Goal: Register for event/course

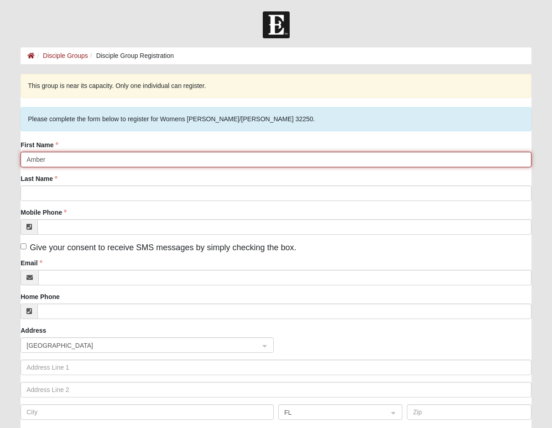
type input "Amber"
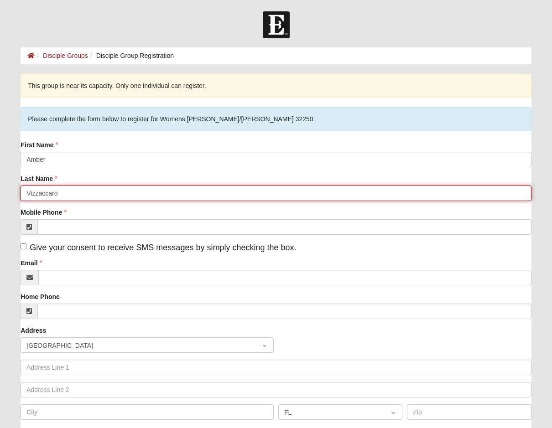
type input "Vizzaccaro"
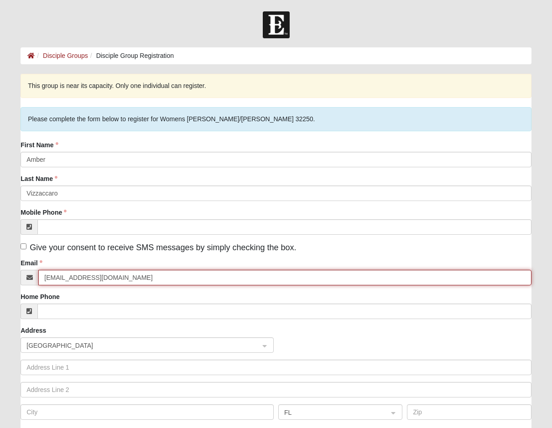
type input "[EMAIL_ADDRESS][DOMAIN_NAME]"
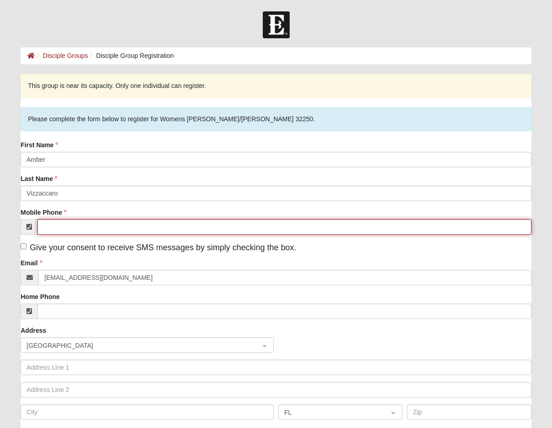
click at [59, 224] on input "Mobile Phone" at bounding box center [284, 227] width 494 height 16
type input "[PHONE_NUMBER]"
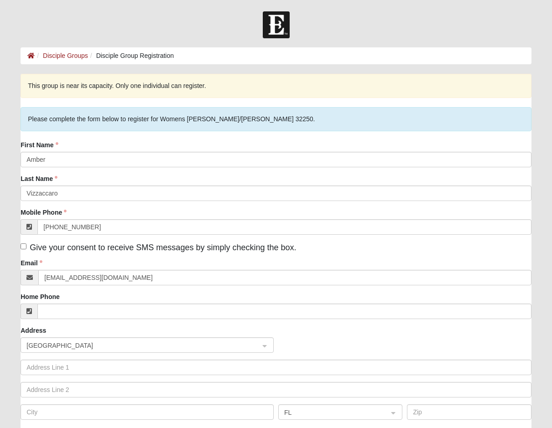
click at [80, 244] on span "Give your consent to receive SMS messages by simply checking the box." at bounding box center [163, 247] width 266 height 9
click at [26, 244] on input "Give your consent to receive SMS messages by simply checking the box." at bounding box center [24, 247] width 6 height 6
click at [80, 244] on span "Give your consent to receive SMS messages by simply checking the box." at bounding box center [163, 247] width 266 height 9
click at [26, 244] on input "Give your consent to receive SMS messages by simply checking the box." at bounding box center [24, 247] width 6 height 6
checkbox input "false"
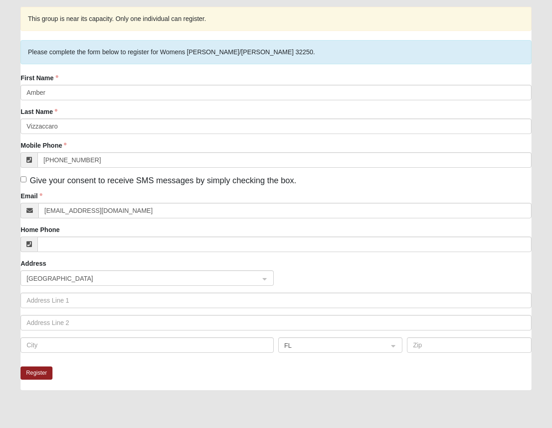
scroll to position [102, 0]
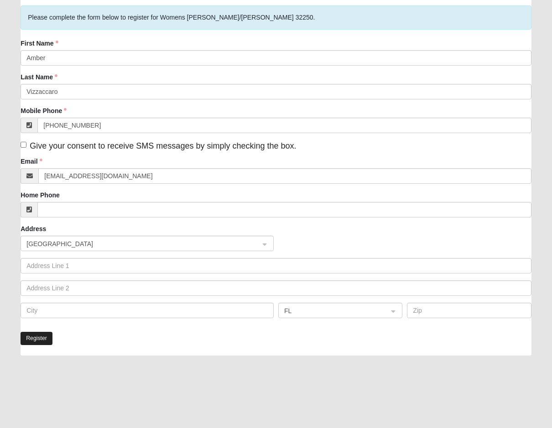
click at [41, 341] on button "Register" at bounding box center [37, 338] width 32 height 13
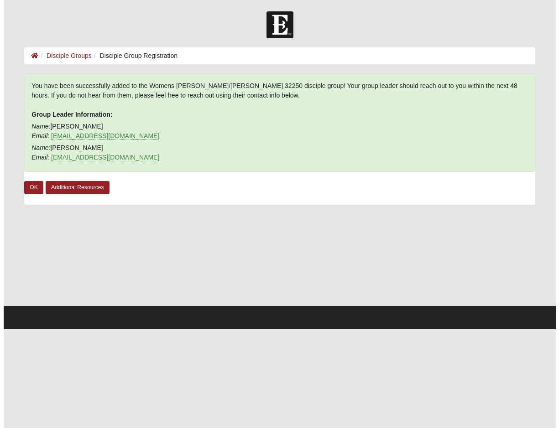
scroll to position [0, 0]
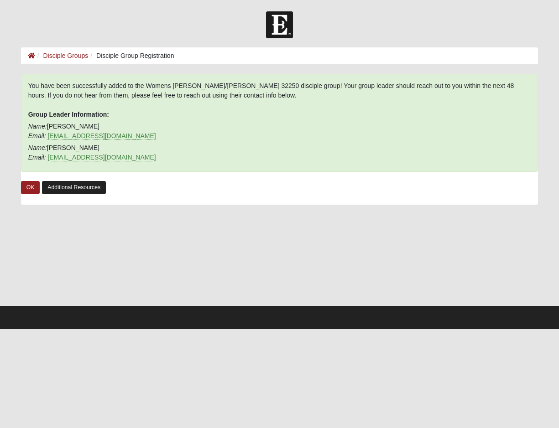
click at [65, 188] on link "Additional Resources" at bounding box center [74, 187] width 64 height 13
click at [30, 184] on link "OK" at bounding box center [30, 187] width 19 height 13
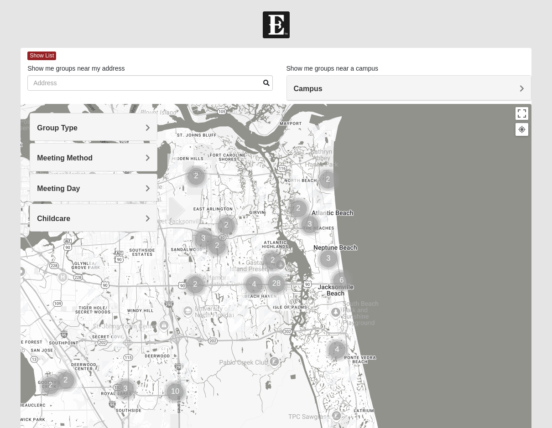
click at [96, 122] on div "Group Type" at bounding box center [93, 127] width 127 height 27
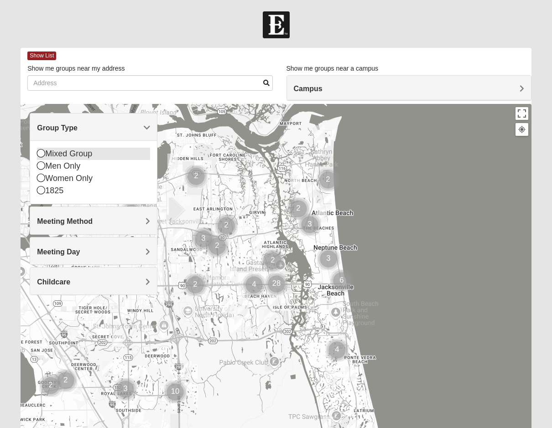
click at [42, 154] on icon at bounding box center [41, 153] width 8 height 8
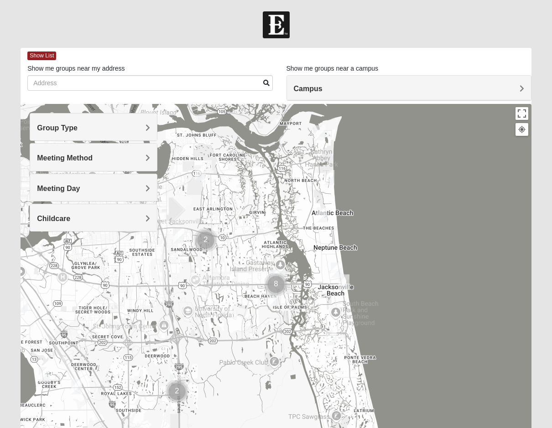
click at [49, 131] on span "Group Type" at bounding box center [57, 128] width 41 height 8
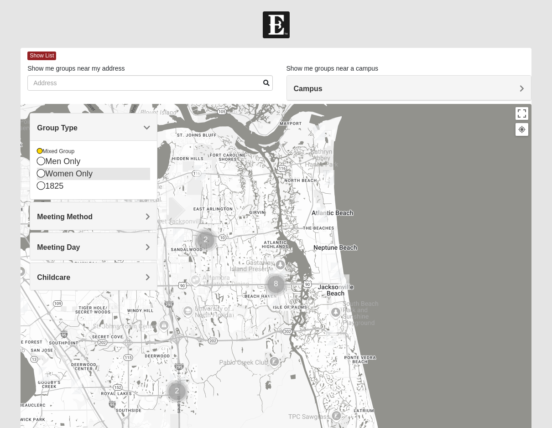
click at [46, 173] on div "Women Only" at bounding box center [93, 174] width 113 height 12
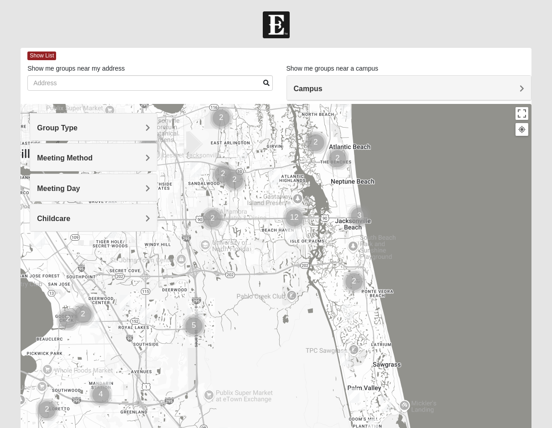
drag, startPoint x: 412, startPoint y: 240, endPoint x: 428, endPoint y: 172, distance: 69.1
click at [428, 172] on div at bounding box center [276, 286] width 511 height 365
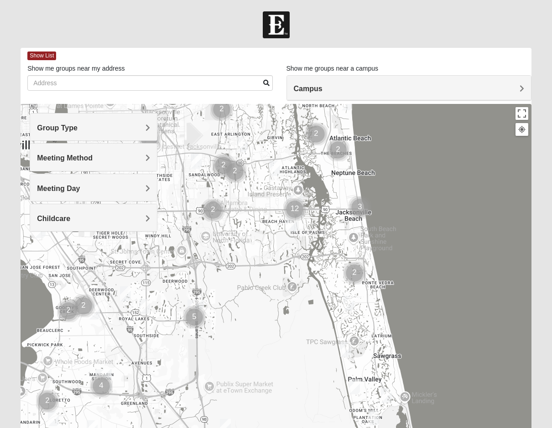
click at [386, 396] on img "Womens Beeson 32082" at bounding box center [386, 395] width 11 height 15
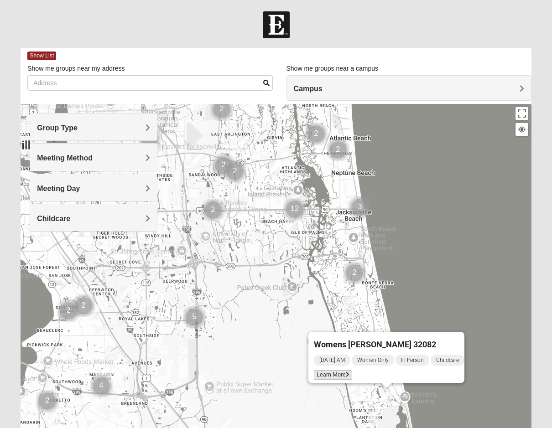
click at [341, 372] on span "Learn More" at bounding box center [333, 375] width 38 height 10
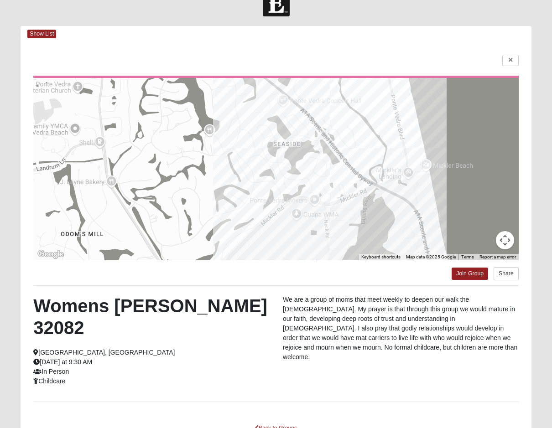
scroll to position [34, 0]
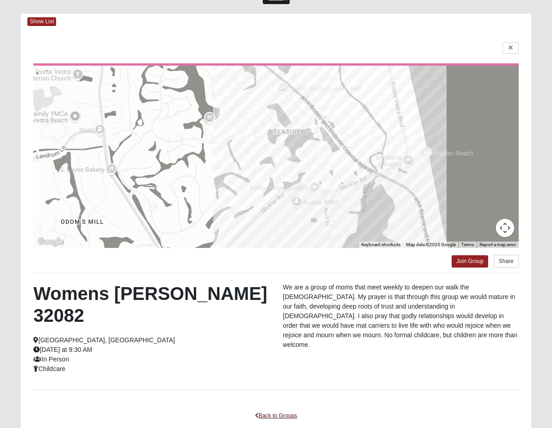
click at [263, 409] on link "Back to Groups" at bounding box center [276, 416] width 54 height 14
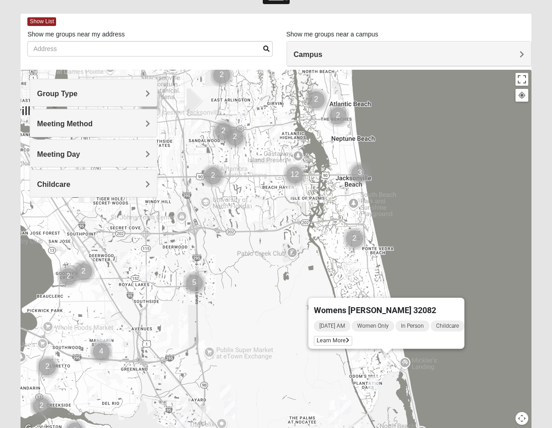
click at [373, 381] on img "Mixed Reed 32081" at bounding box center [373, 383] width 11 height 15
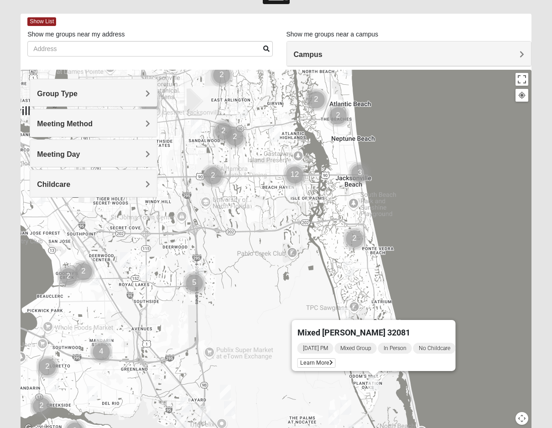
click at [347, 311] on img "Womens Gibbs 32082" at bounding box center [345, 315] width 11 height 15
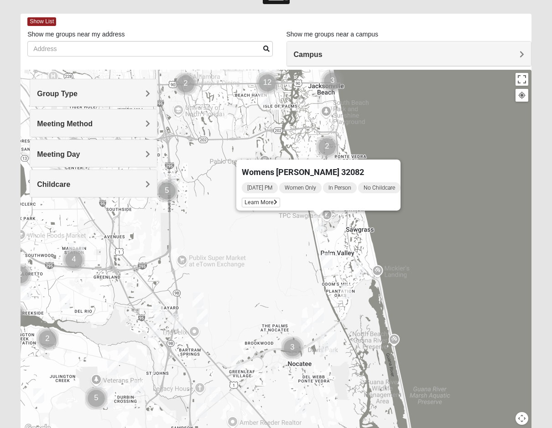
drag, startPoint x: 432, startPoint y: 360, endPoint x: 411, endPoint y: 277, distance: 84.9
click at [411, 277] on div "Womens Gibbs 32082 Wednesday PM Women Only In Person No Childcare Learn More" at bounding box center [276, 252] width 511 height 365
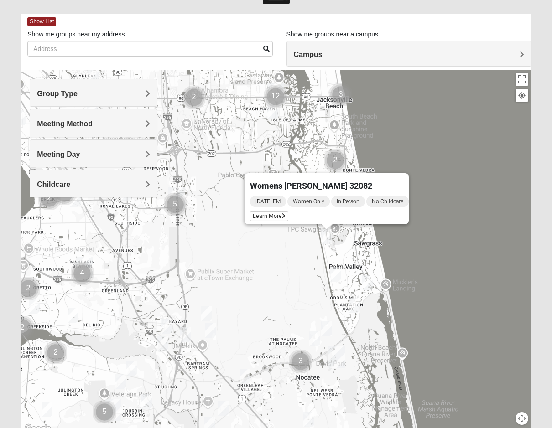
click at [331, 330] on img "Womens Masulli 32081" at bounding box center [326, 329] width 11 height 15
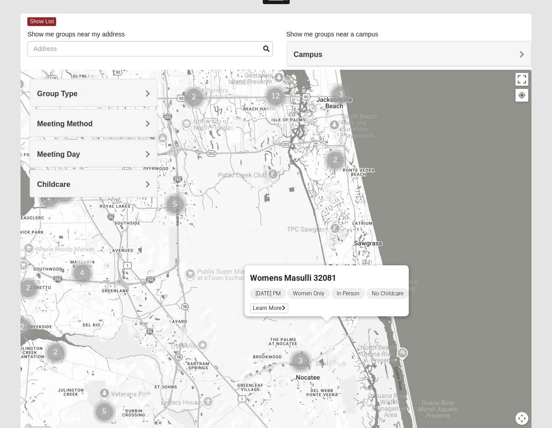
click at [313, 336] on img "Womens Bonner 32081" at bounding box center [314, 339] width 11 height 15
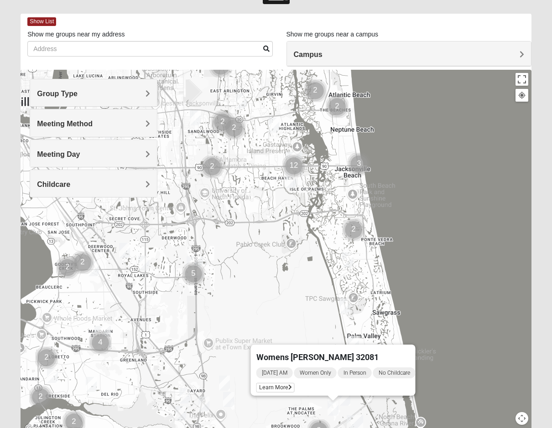
drag, startPoint x: 431, startPoint y: 316, endPoint x: 452, endPoint y: 396, distance: 82.7
click at [454, 404] on div "Womens Bonner 32081 Thursday AM Women Only In Person No Childcare Learn More" at bounding box center [276, 252] width 511 height 365
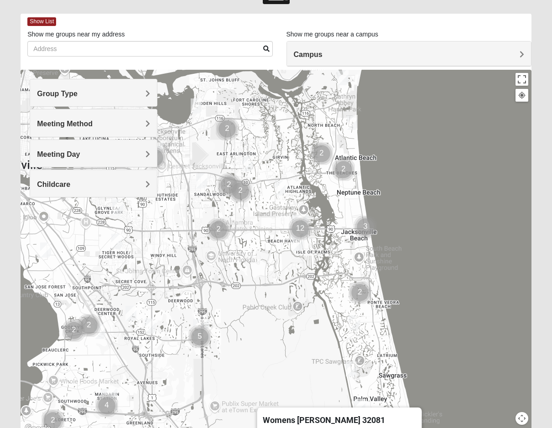
drag, startPoint x: 402, startPoint y: 236, endPoint x: 404, endPoint y: 284, distance: 48.4
click at [404, 284] on div "Womens Bonner 32081 Thursday AM Women Only In Person No Childcare Learn More" at bounding box center [276, 252] width 511 height 365
click at [364, 295] on img "Cluster of 2 groups" at bounding box center [360, 293] width 23 height 23
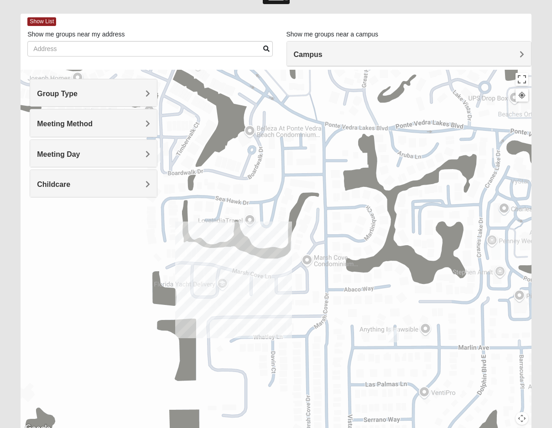
click at [396, 338] on img "Womens Barker/Johnson 32082" at bounding box center [393, 335] width 11 height 15
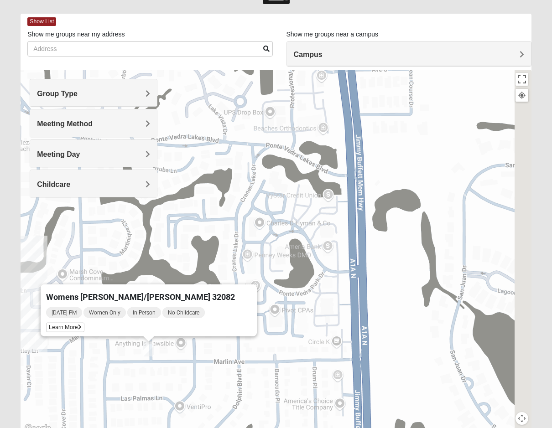
drag, startPoint x: 455, startPoint y: 222, endPoint x: 185, endPoint y: 235, distance: 270.4
click at [186, 235] on div "Womens Barker/Johnson 32082 Monday PM Women Only In Person No Childcare Learn M…" at bounding box center [276, 252] width 511 height 365
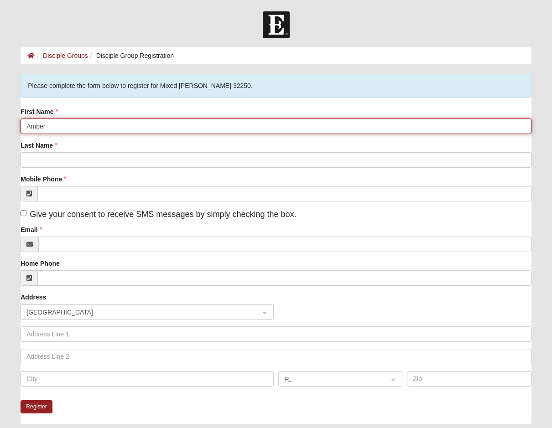
type input "Amber"
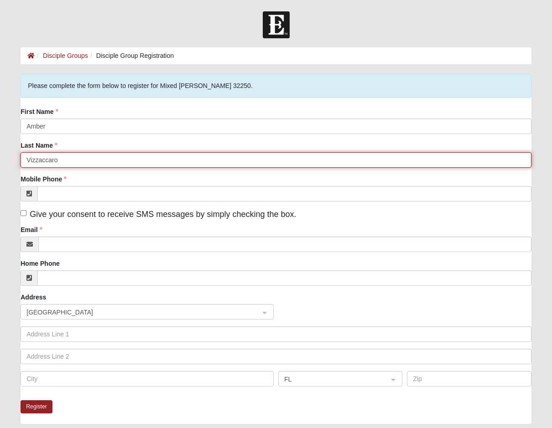
type input "Vizzaccaro"
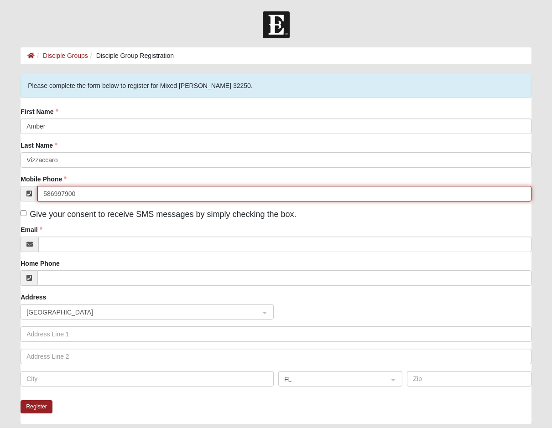
type input "[PHONE_NUMBER]"
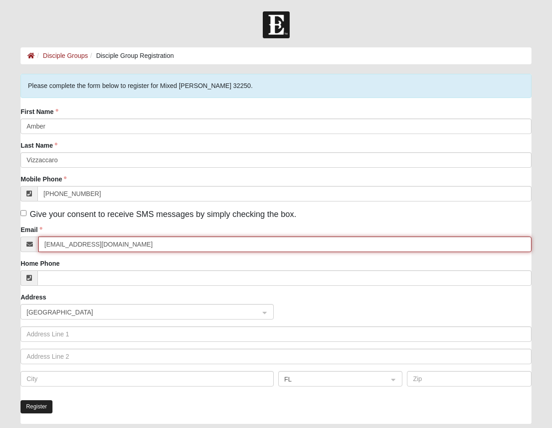
type input "[EMAIL_ADDRESS][DOMAIN_NAME]"
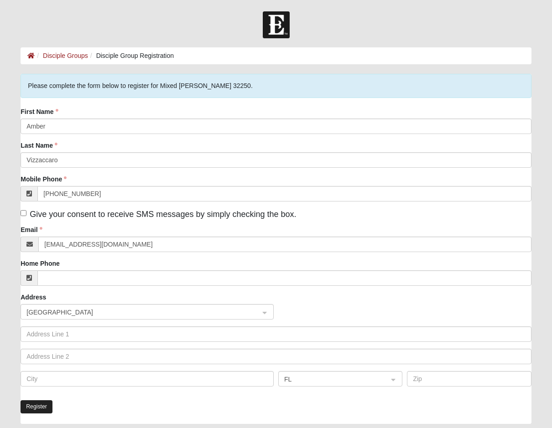
click at [40, 410] on button "Register" at bounding box center [37, 407] width 32 height 13
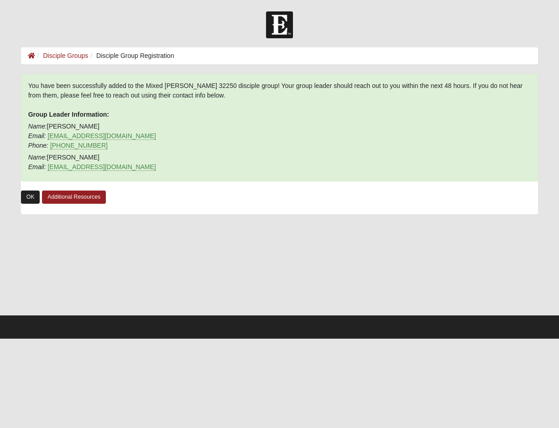
click at [35, 198] on link "OK" at bounding box center [30, 197] width 19 height 13
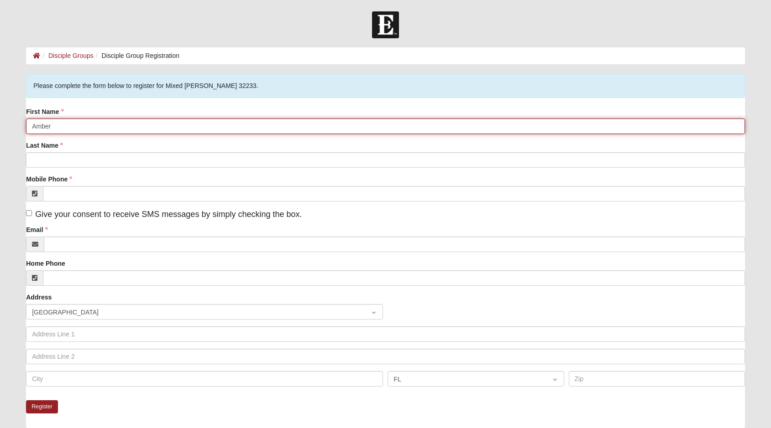
type input "Amber"
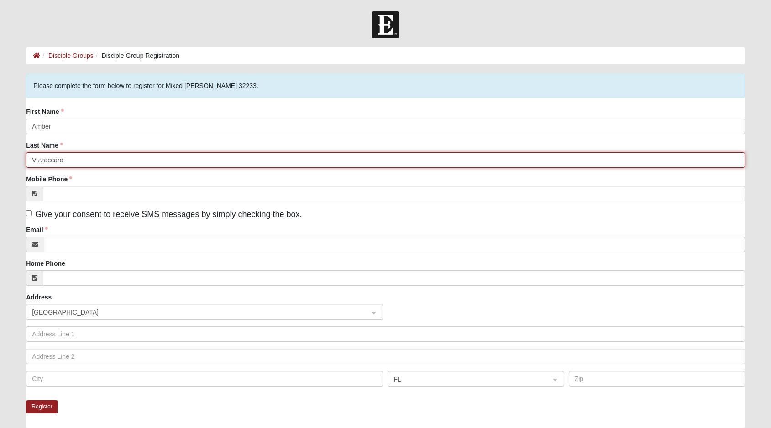
type input "Vizzaccaro"
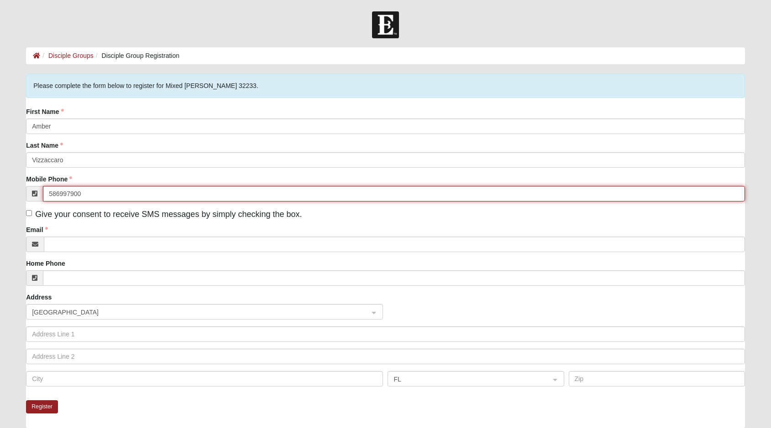
type input "[PHONE_NUMBER]"
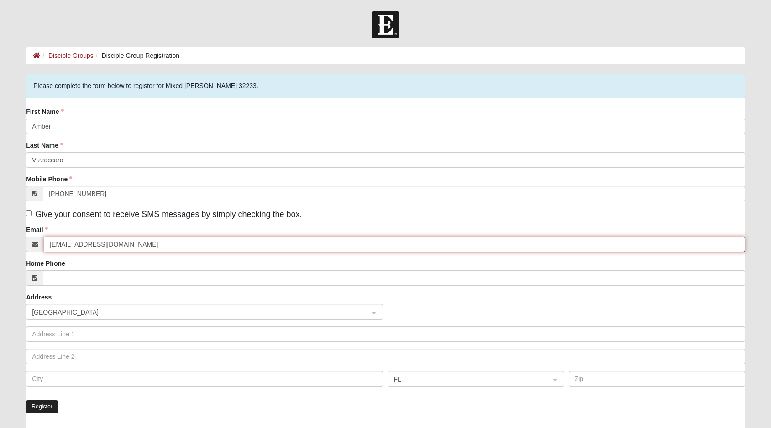
type input "[EMAIL_ADDRESS][DOMAIN_NAME]"
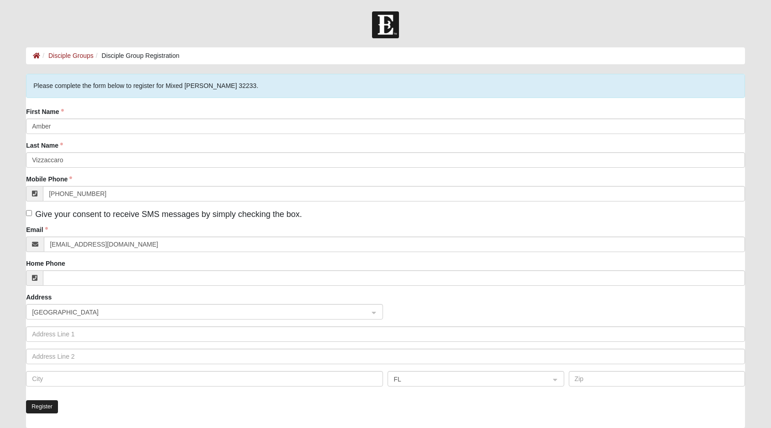
click at [49, 408] on button "Register" at bounding box center [42, 407] width 32 height 13
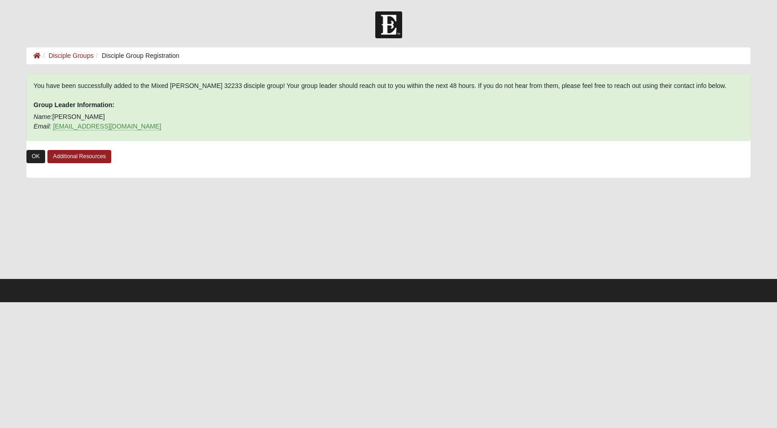
click at [39, 158] on link "OK" at bounding box center [35, 156] width 19 height 13
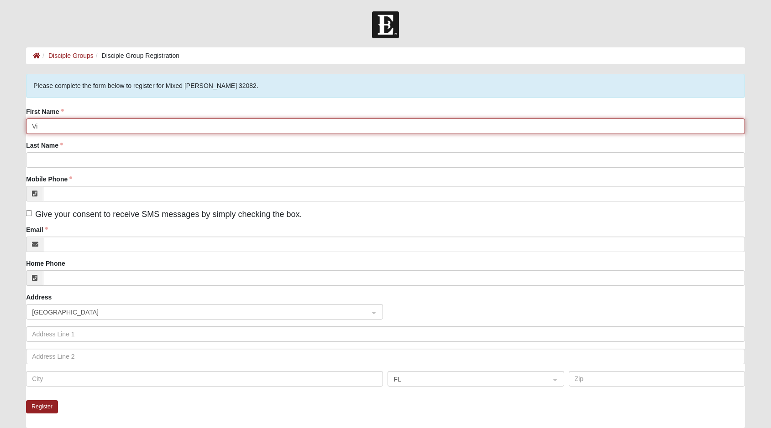
type input "V"
type input "Amber"
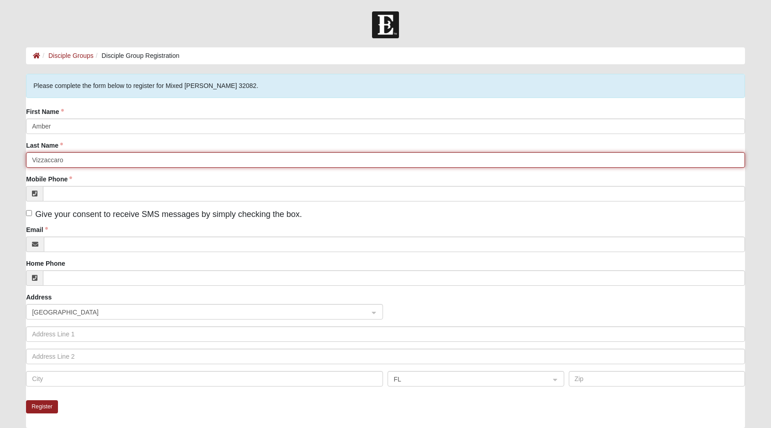
type input "Vizzaccaro"
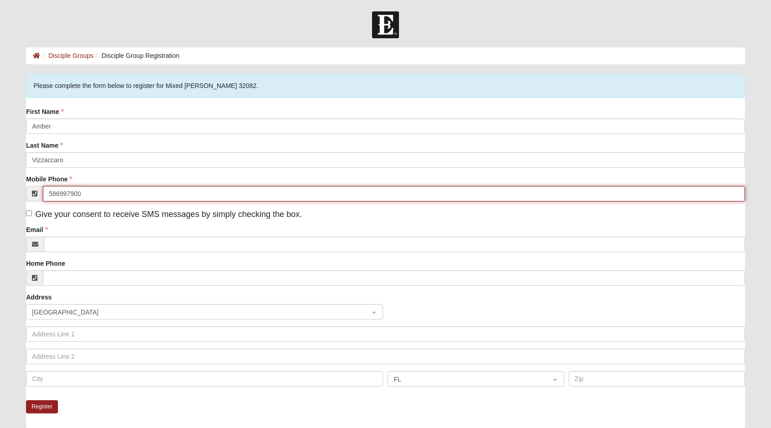
type input "[PHONE_NUMBER]"
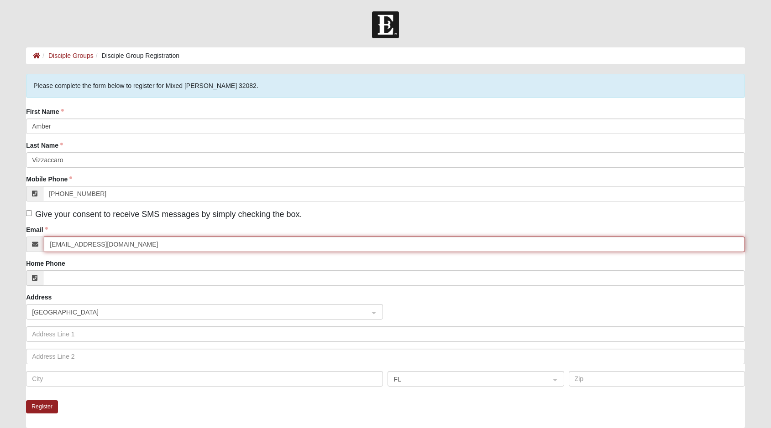
type input "[EMAIL_ADDRESS][DOMAIN_NAME]"
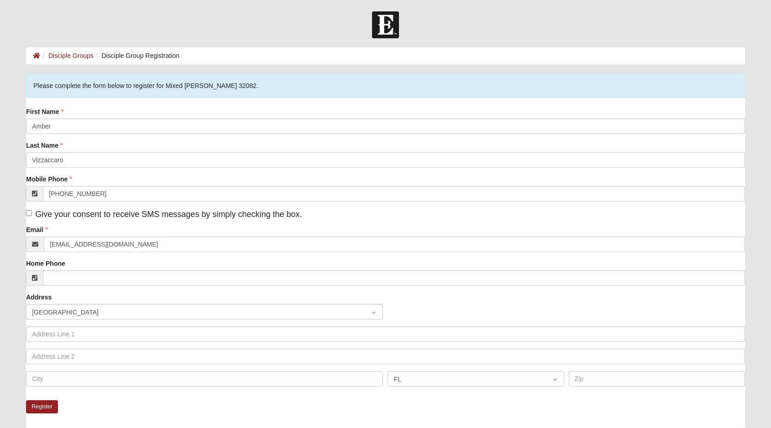
click at [347, 95] on div "Please complete the form below to register for Mixed Hays 32082." at bounding box center [385, 86] width 719 height 24
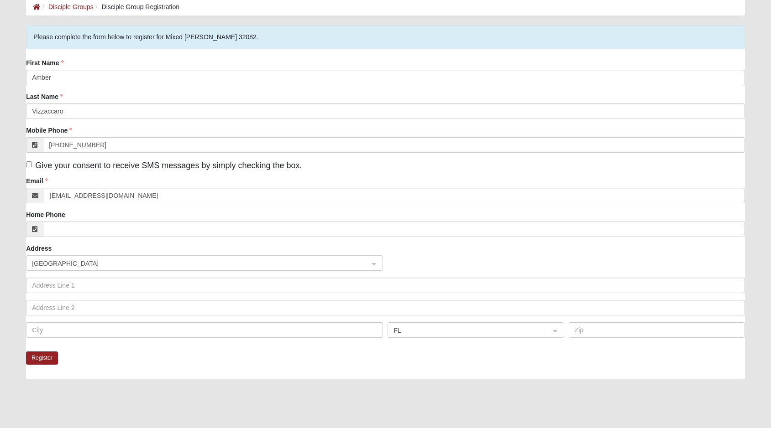
scroll to position [101, 0]
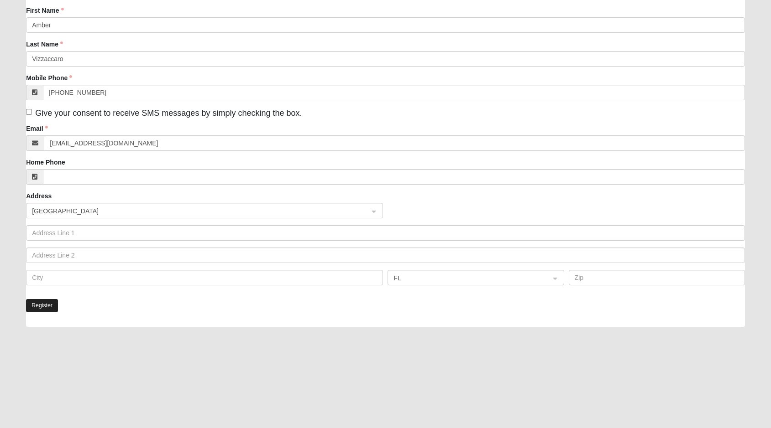
click at [45, 310] on button "Register" at bounding box center [42, 305] width 32 height 13
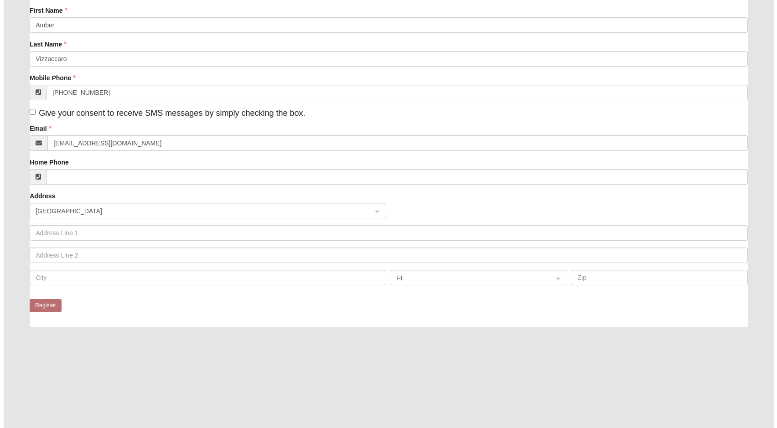
scroll to position [0, 0]
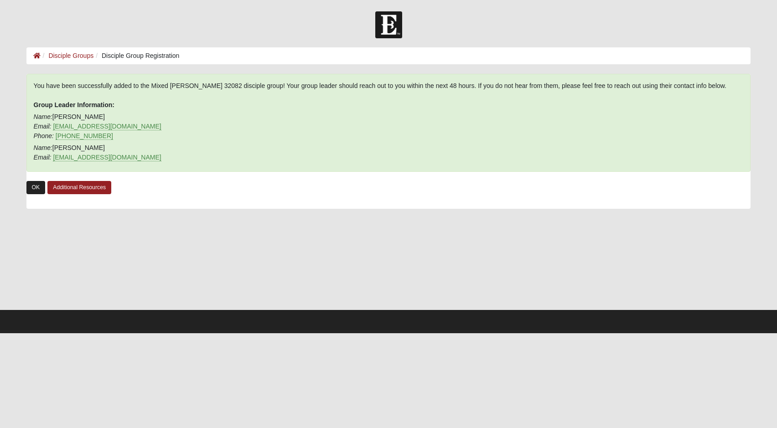
click at [37, 188] on link "OK" at bounding box center [35, 187] width 19 height 13
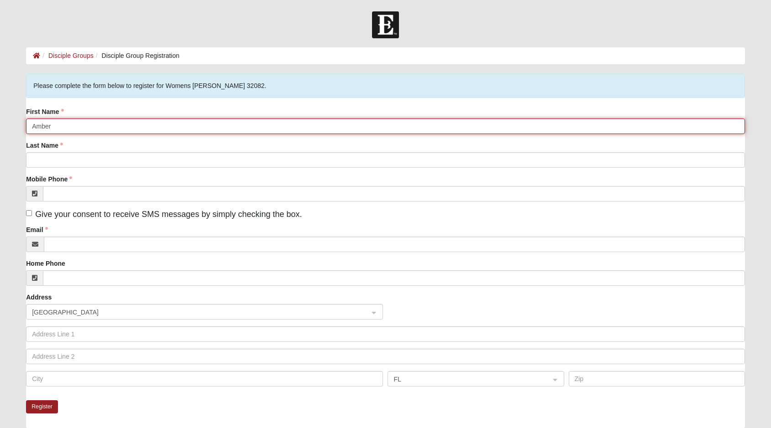
type input "Amber"
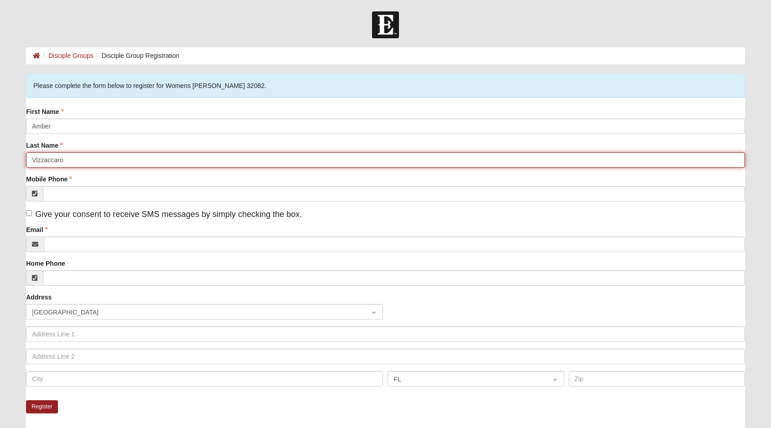
type input "Vizzaccaro"
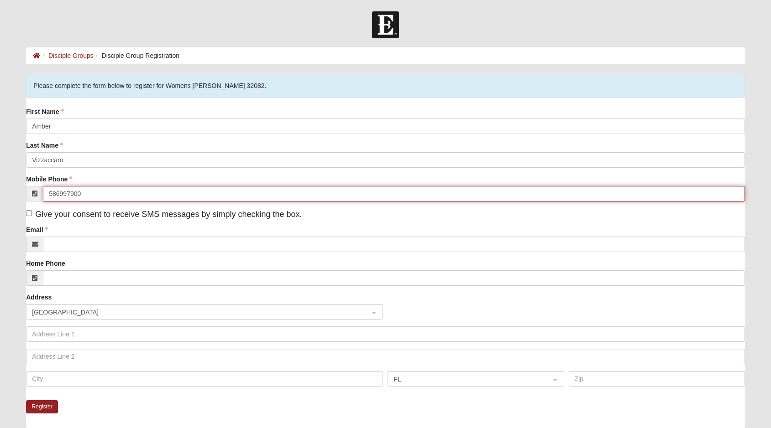
type input "[PHONE_NUMBER]"
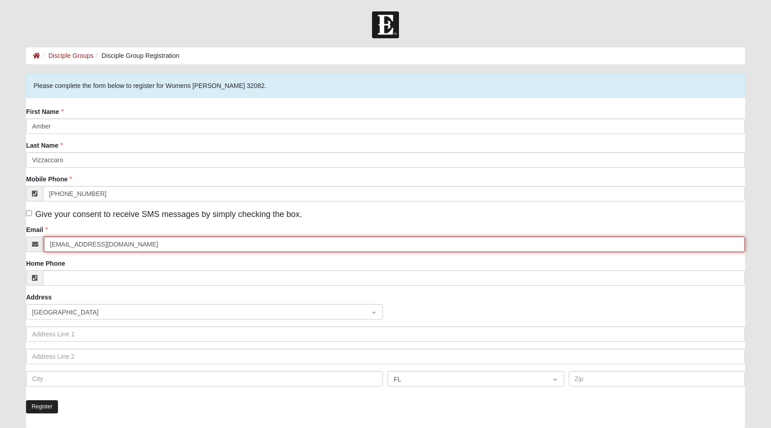
type input "[EMAIL_ADDRESS][DOMAIN_NAME]"
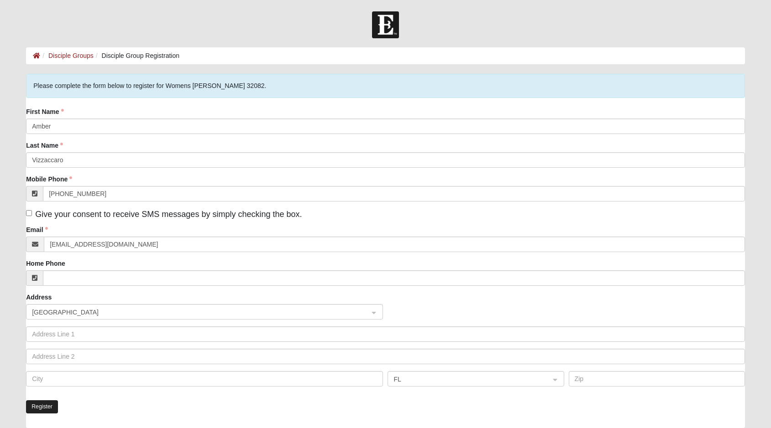
click at [48, 408] on button "Register" at bounding box center [42, 407] width 32 height 13
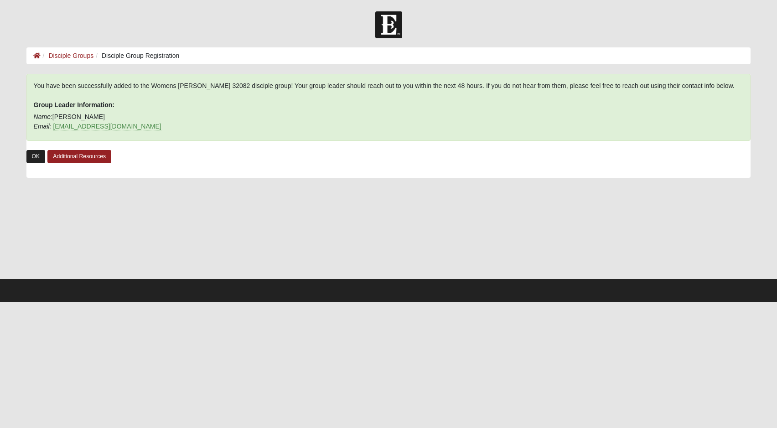
click at [42, 158] on link "OK" at bounding box center [35, 156] width 19 height 13
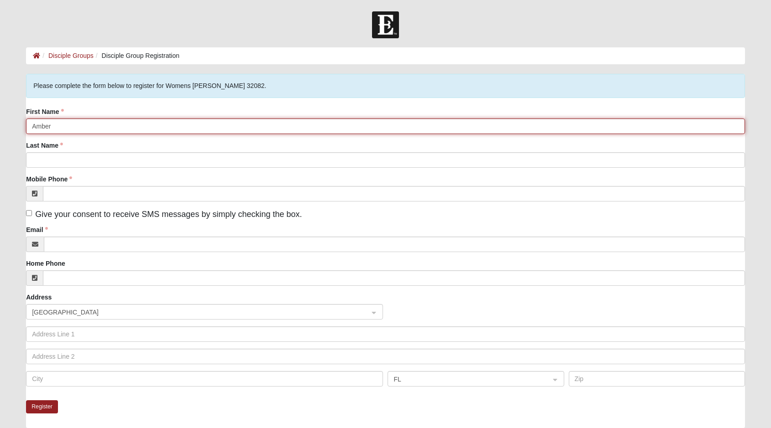
type input "Amber"
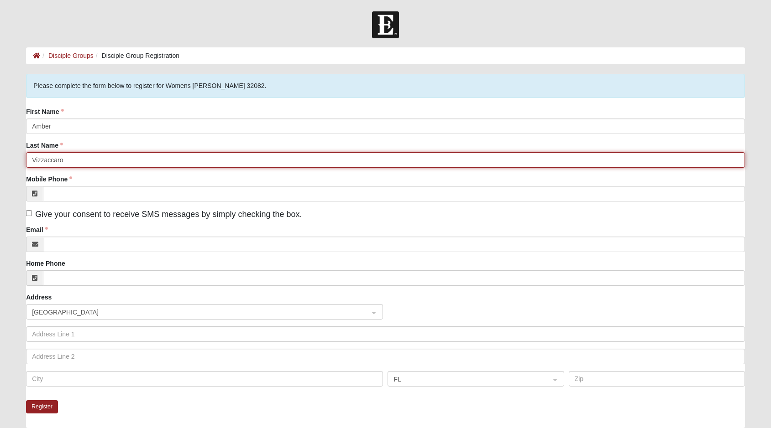
type input "Vizzaccaro"
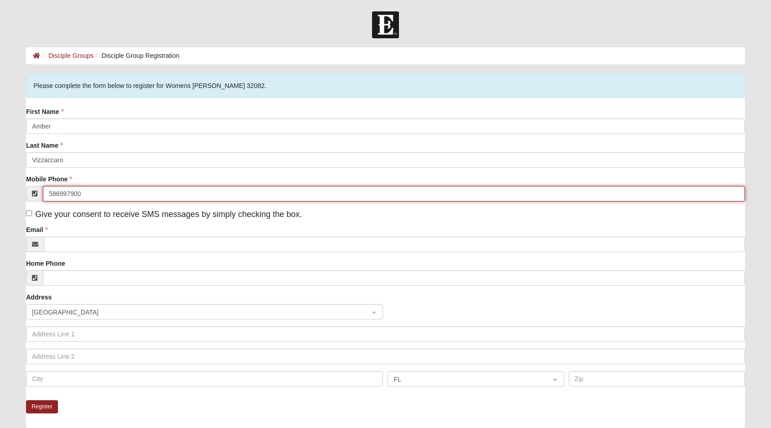
type input "[PHONE_NUMBER]"
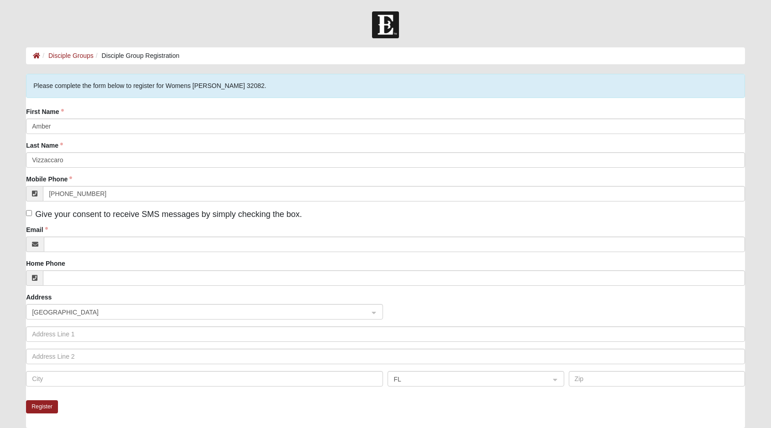
click at [62, 252] on div "First Name [PERSON_NAME] Last Name [PERSON_NAME] Mobile Phone [PHONE_NUMBER] Gi…" at bounding box center [385, 250] width 719 height 287
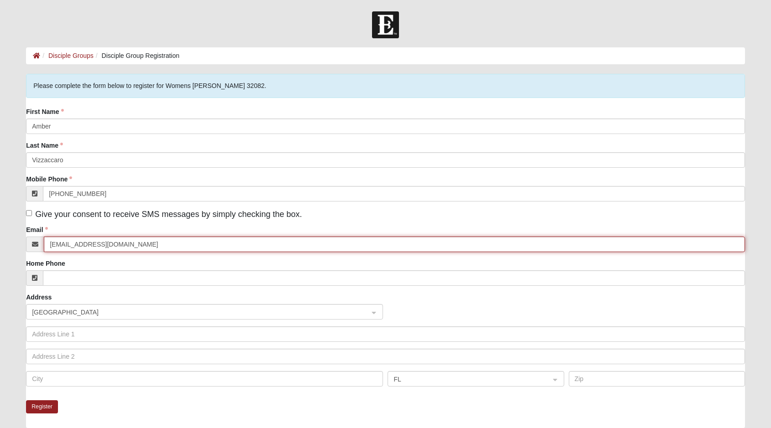
type input "[EMAIL_ADDRESS][DOMAIN_NAME]"
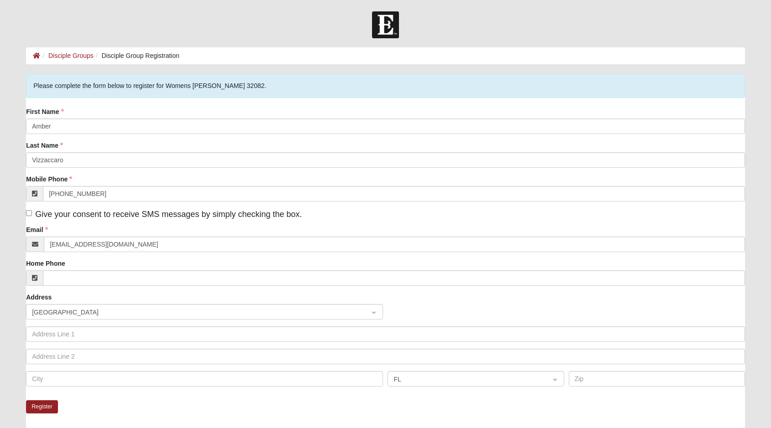
click at [419, 401] on div "Register" at bounding box center [385, 415] width 719 height 28
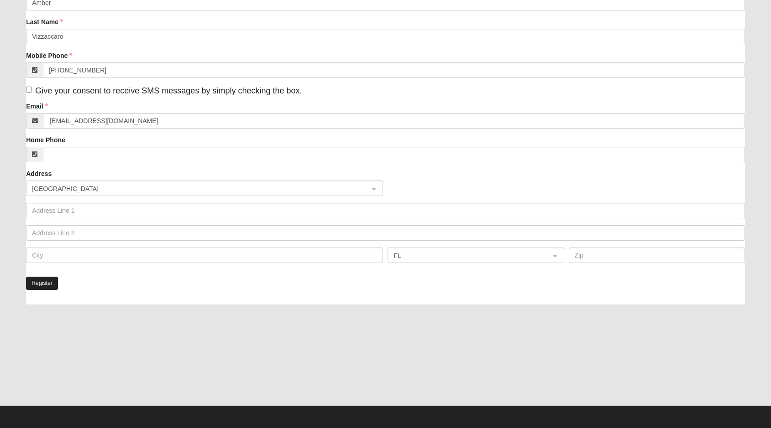
click at [45, 286] on button "Register" at bounding box center [42, 283] width 32 height 13
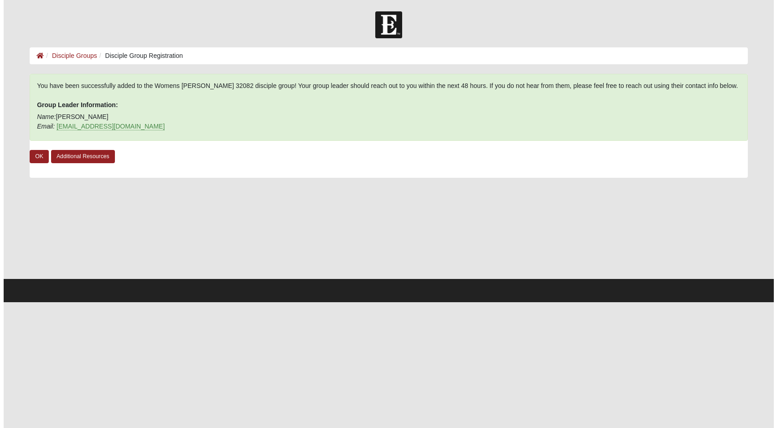
scroll to position [0, 0]
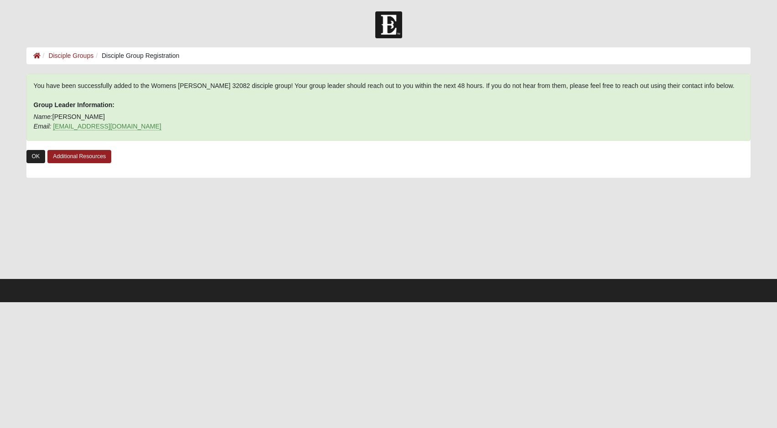
click at [32, 154] on link "OK" at bounding box center [35, 156] width 19 height 13
